Goal: Find specific page/section: Find specific page/section

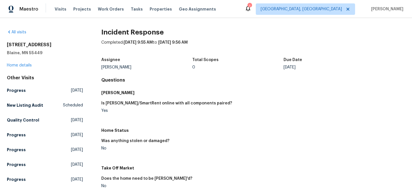
scroll to position [176, 0]
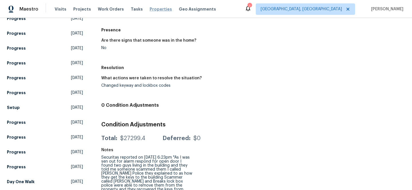
click at [150, 7] on span "Properties" at bounding box center [161, 9] width 22 height 6
